Goal: Transaction & Acquisition: Subscribe to service/newsletter

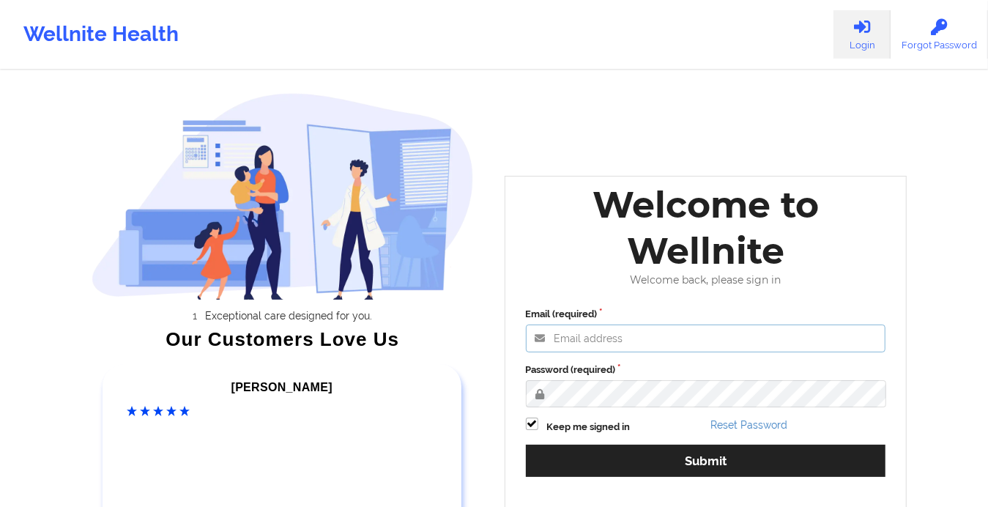
click at [843, 347] on input "Email (required)" at bounding box center [706, 339] width 360 height 28
type input "[EMAIL_ADDRESS][DOMAIN_NAME]"
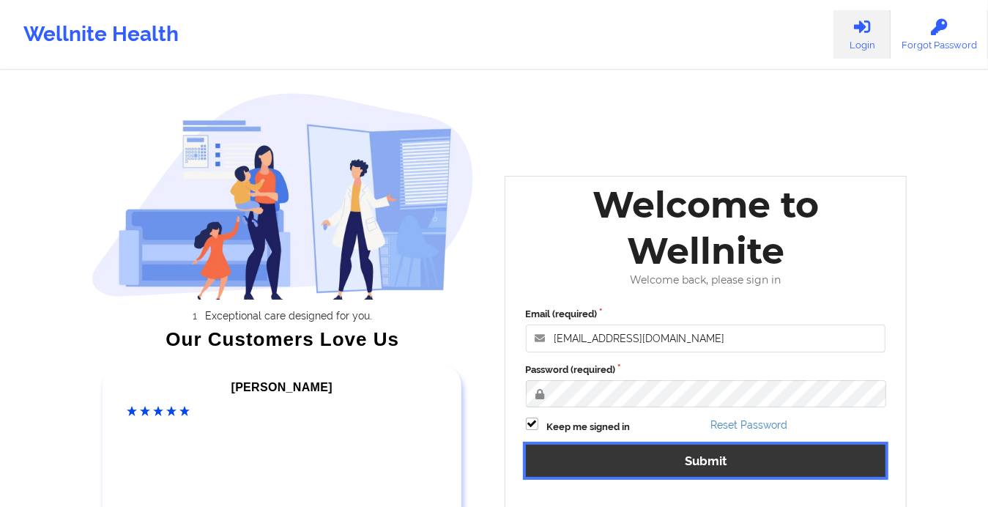
click at [676, 462] on button "Submit" at bounding box center [706, 461] width 360 height 32
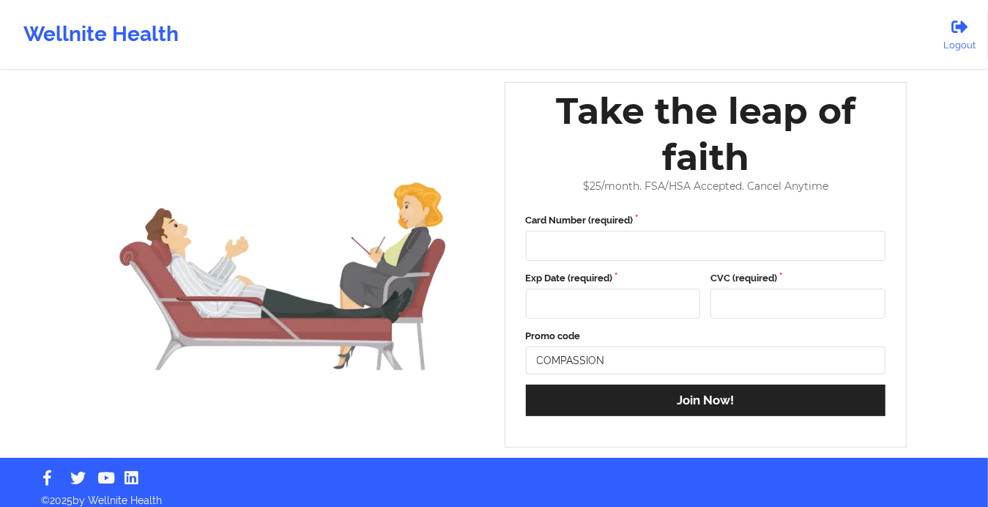
click at [92, 31] on div "Wellnite Health" at bounding box center [101, 34] width 202 height 59
click at [95, 34] on div "Wellnite Health" at bounding box center [101, 34] width 202 height 59
